Goal: Task Accomplishment & Management: Manage account settings

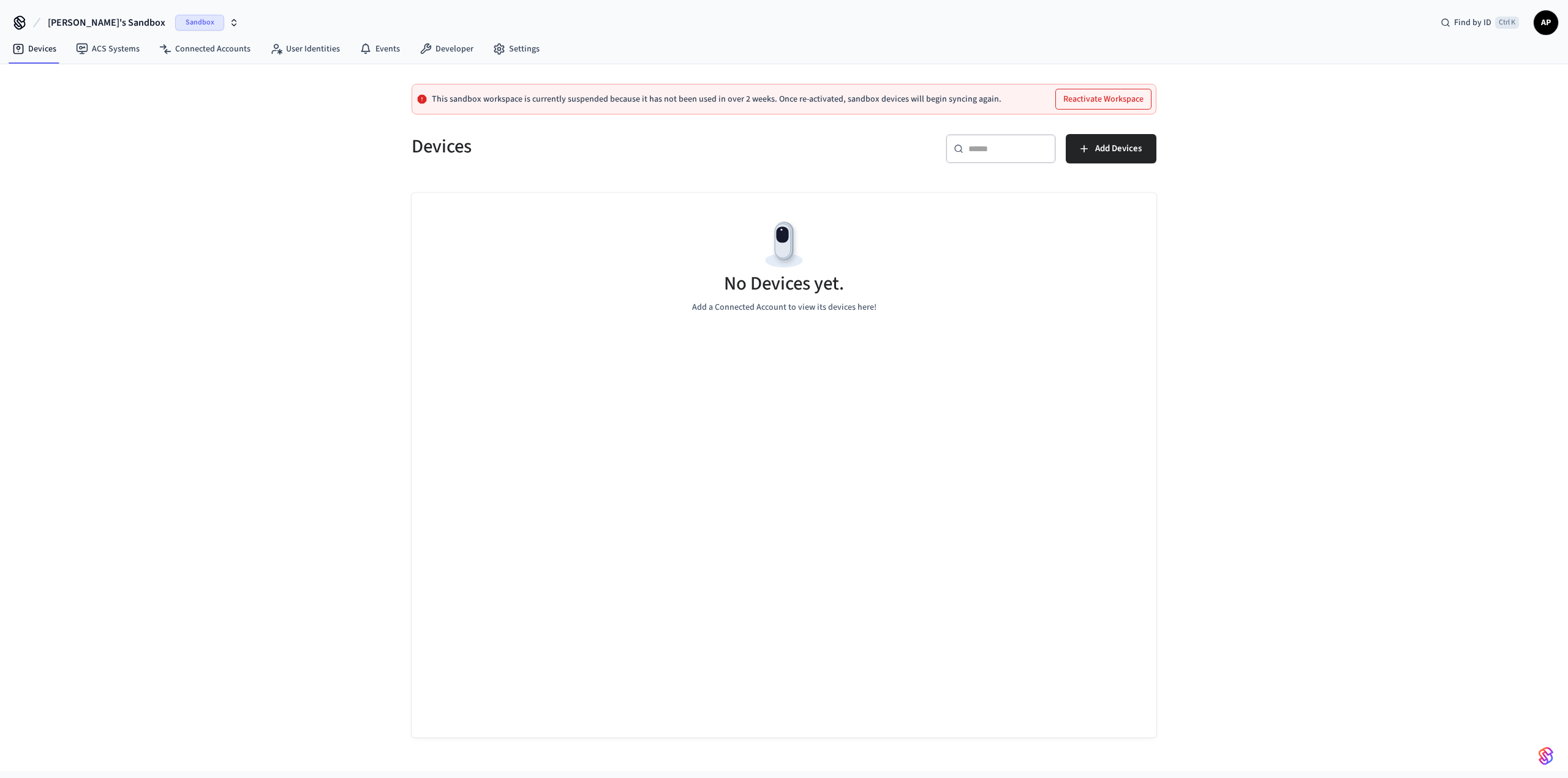
click at [175, 19] on span "Sandbox" at bounding box center [200, 22] width 49 height 16
click at [76, 99] on div "Nuki Production" at bounding box center [109, 101] width 168 height 16
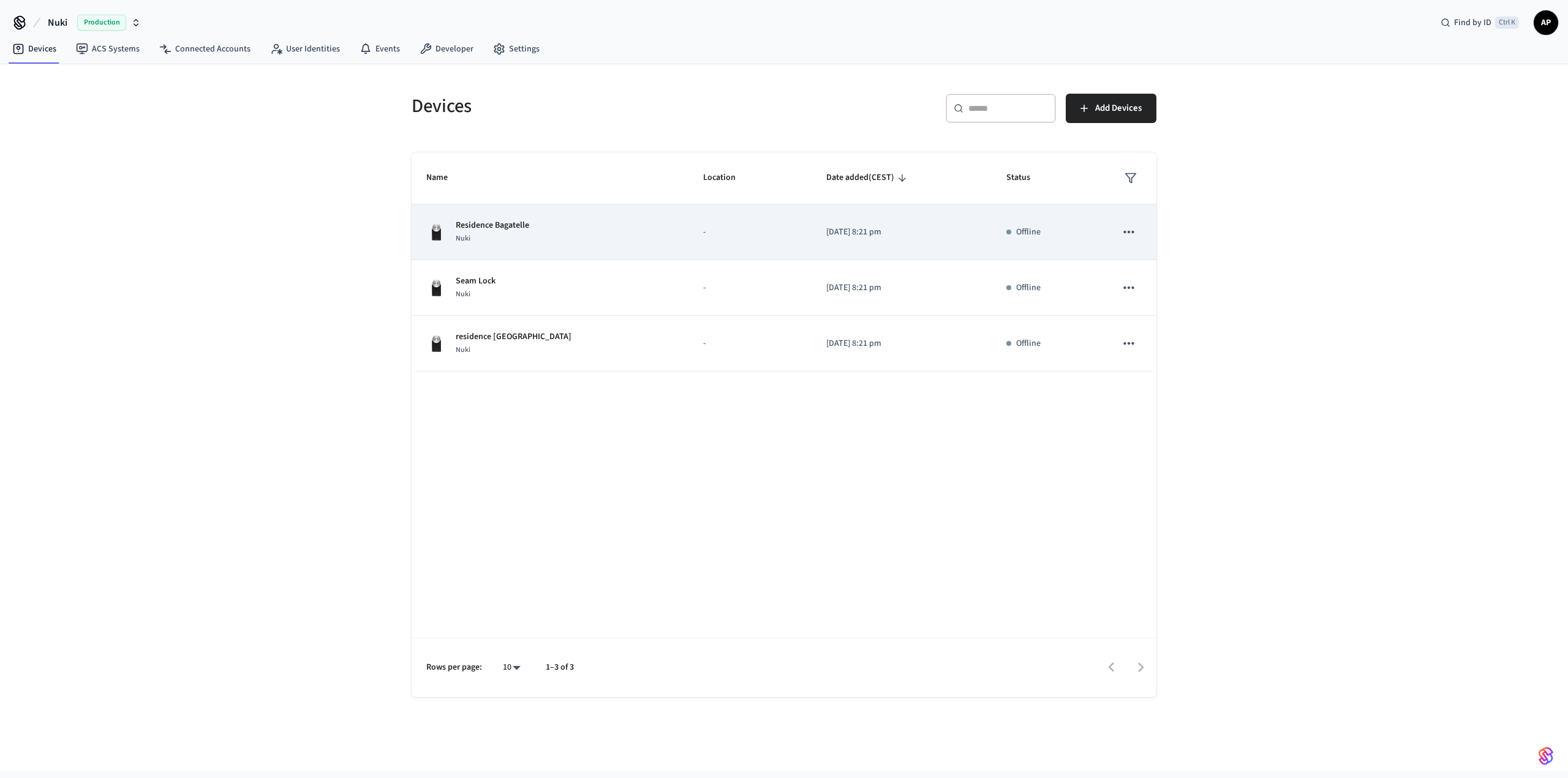
click at [1103, 232] on td "sticky table" at bounding box center [1128, 233] width 55 height 56
click at [1122, 229] on icon "sticky table" at bounding box center [1128, 232] width 16 height 16
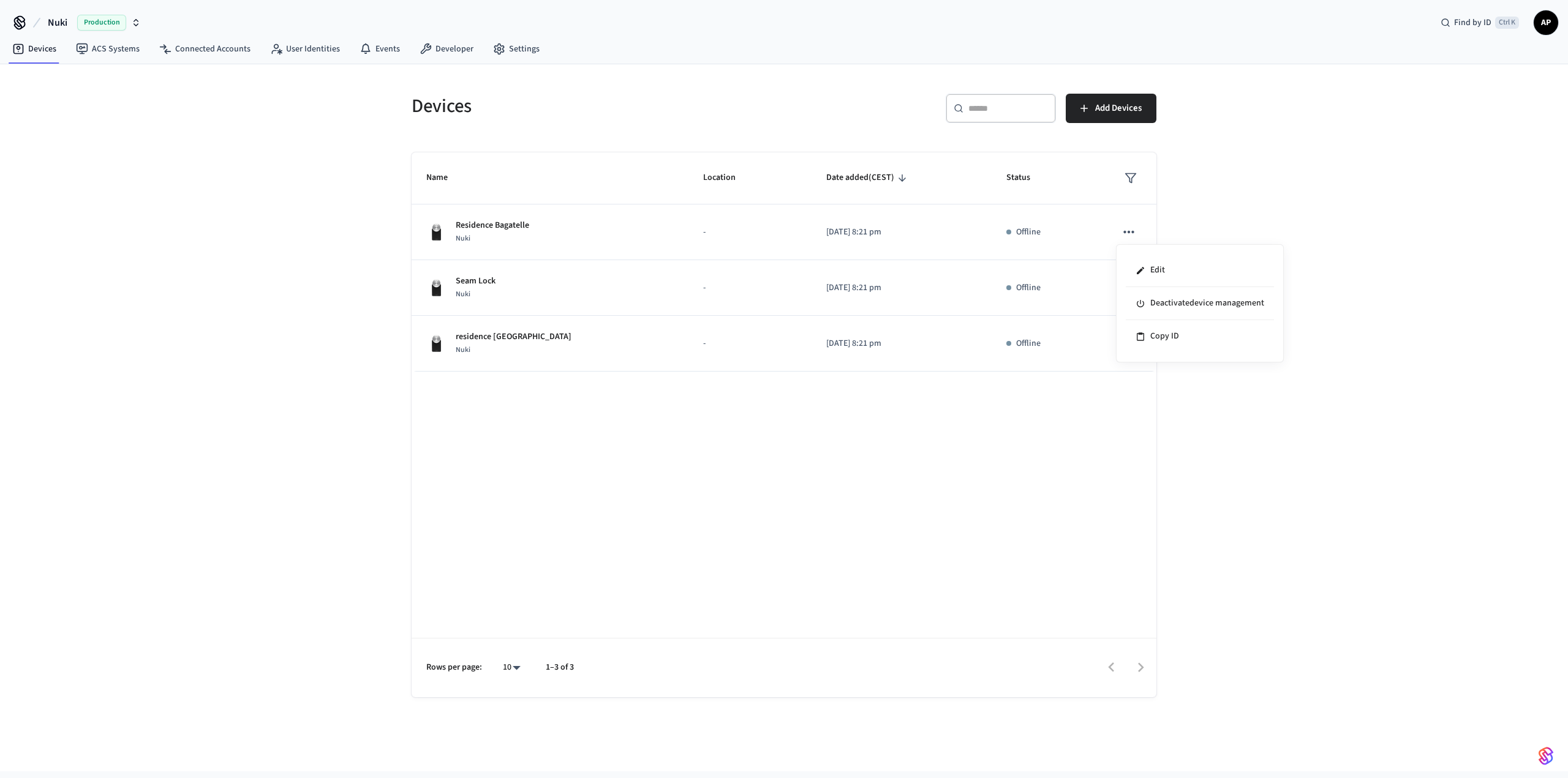
click at [540, 225] on div at bounding box center [784, 389] width 1568 height 778
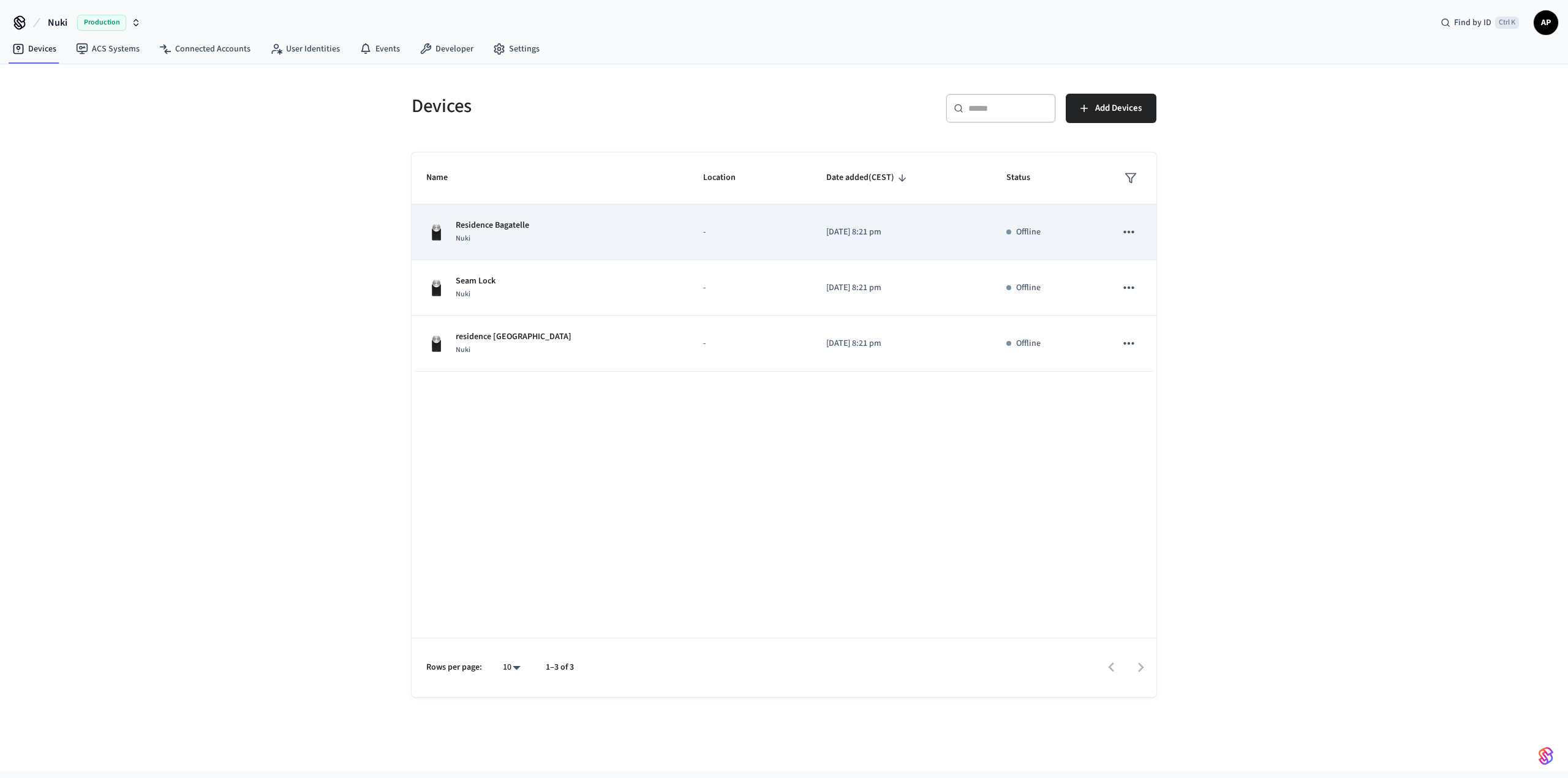
click at [514, 227] on p "Residence Bagatelle" at bounding box center [491, 225] width 73 height 13
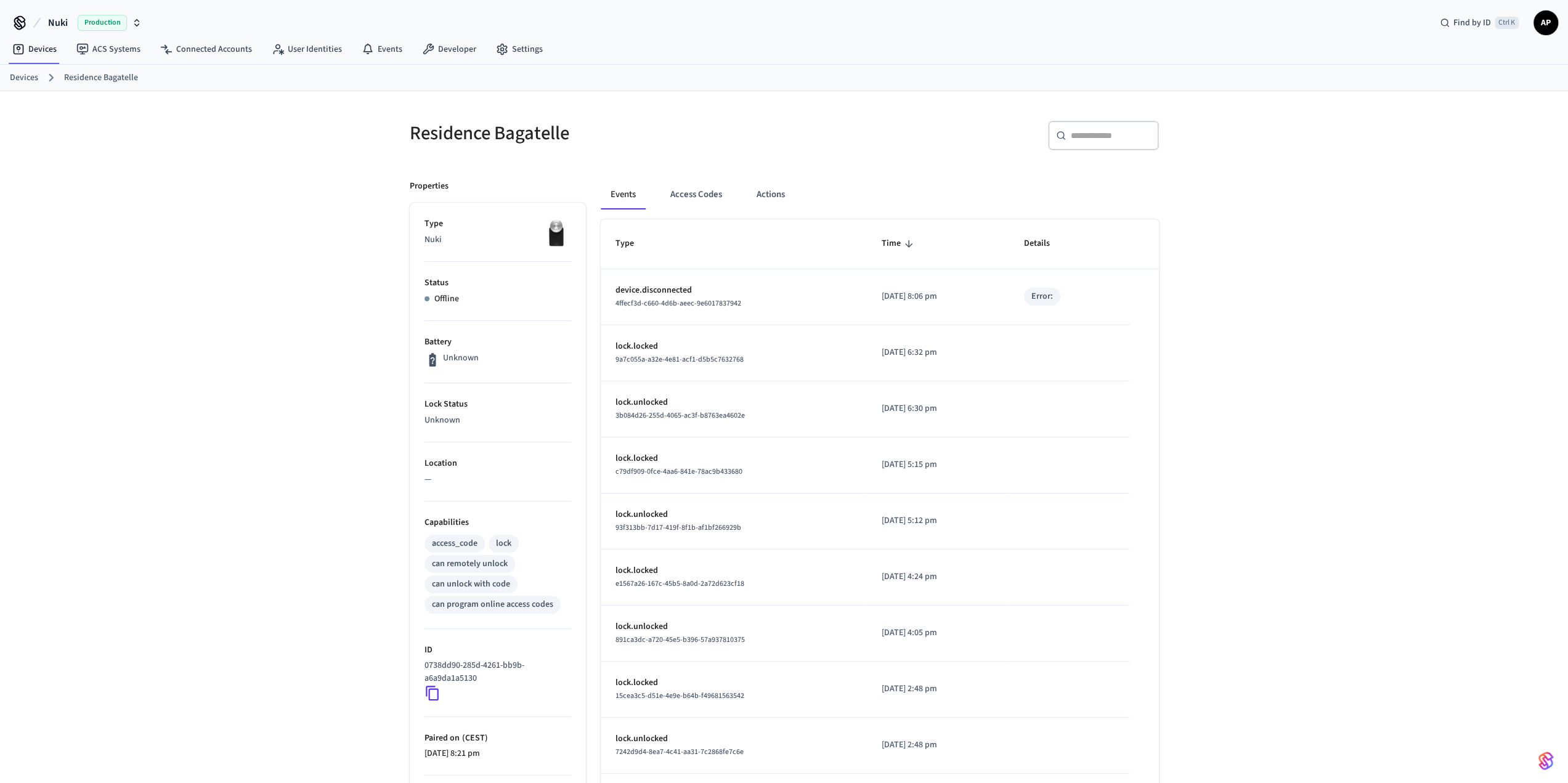
click at [1047, 294] on div "Error:" at bounding box center [1041, 296] width 21 height 13
click at [190, 50] on link "Connected Accounts" at bounding box center [205, 49] width 111 height 22
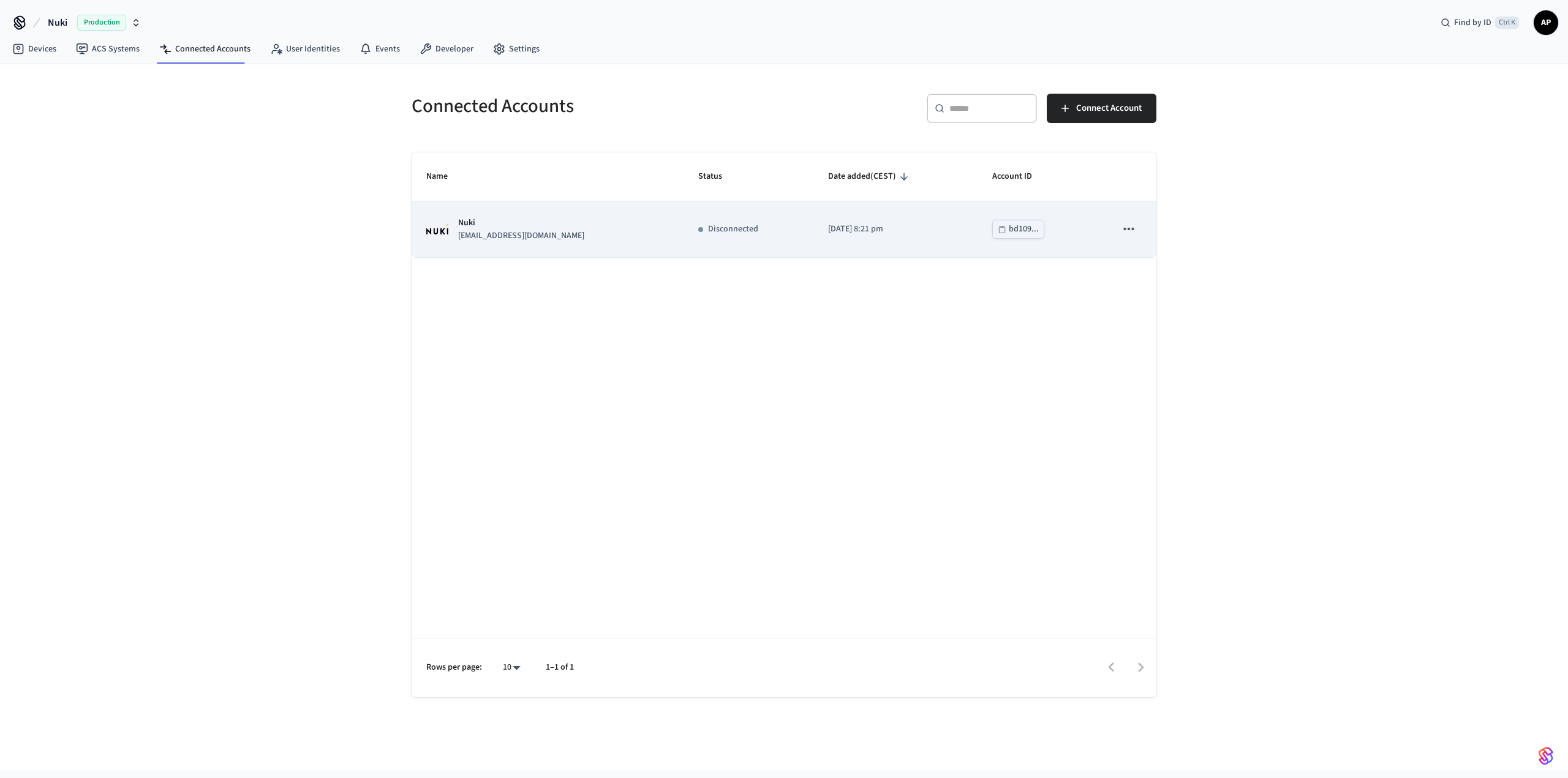
click at [1141, 228] on button "sticky table" at bounding box center [1129, 228] width 26 height 26
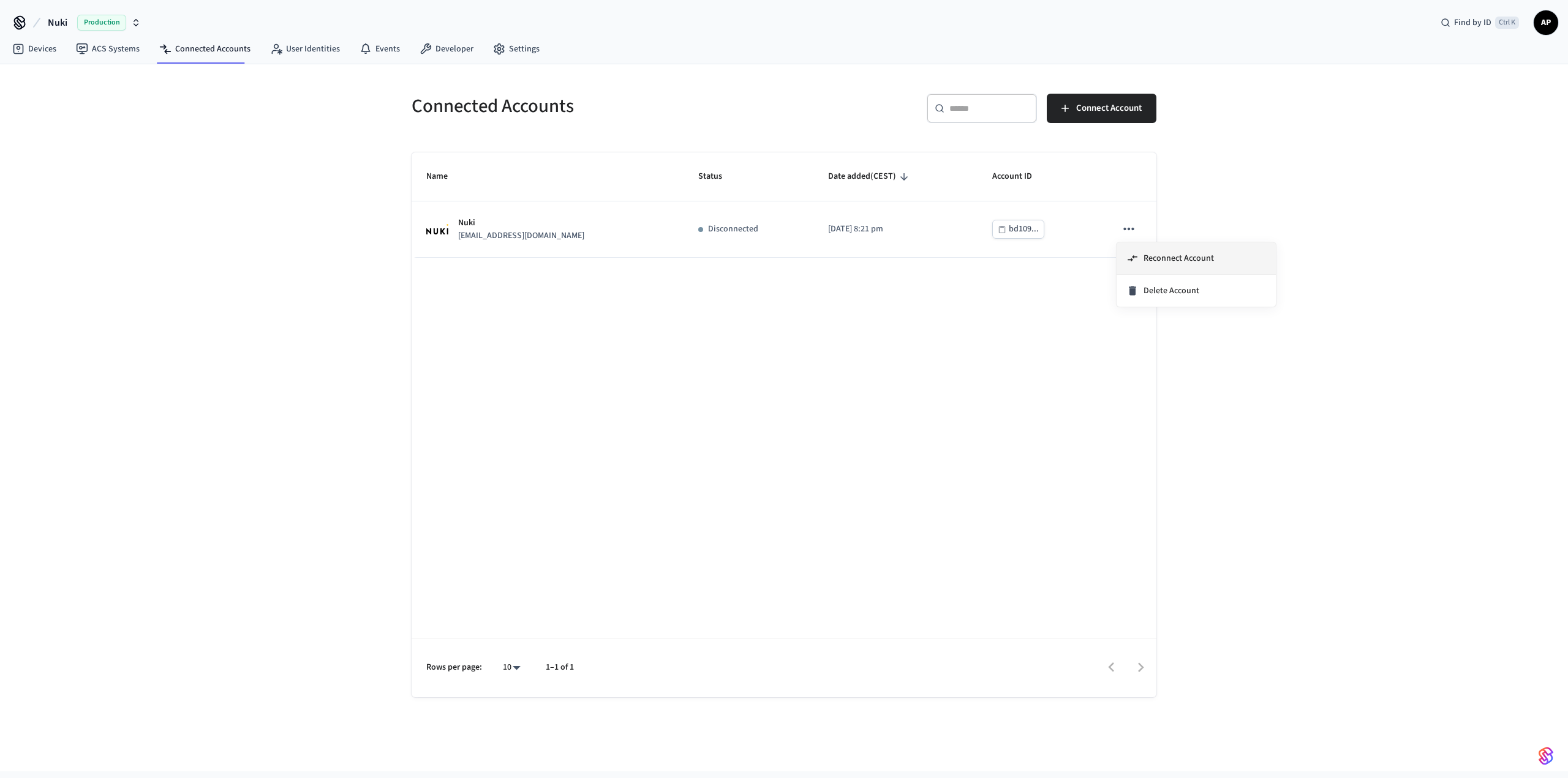
click at [1207, 270] on li "Reconnect Account" at bounding box center [1195, 259] width 159 height 32
click at [48, 48] on link "Devices" at bounding box center [35, 49] width 64 height 22
